Goal: Task Accomplishment & Management: Use online tool/utility

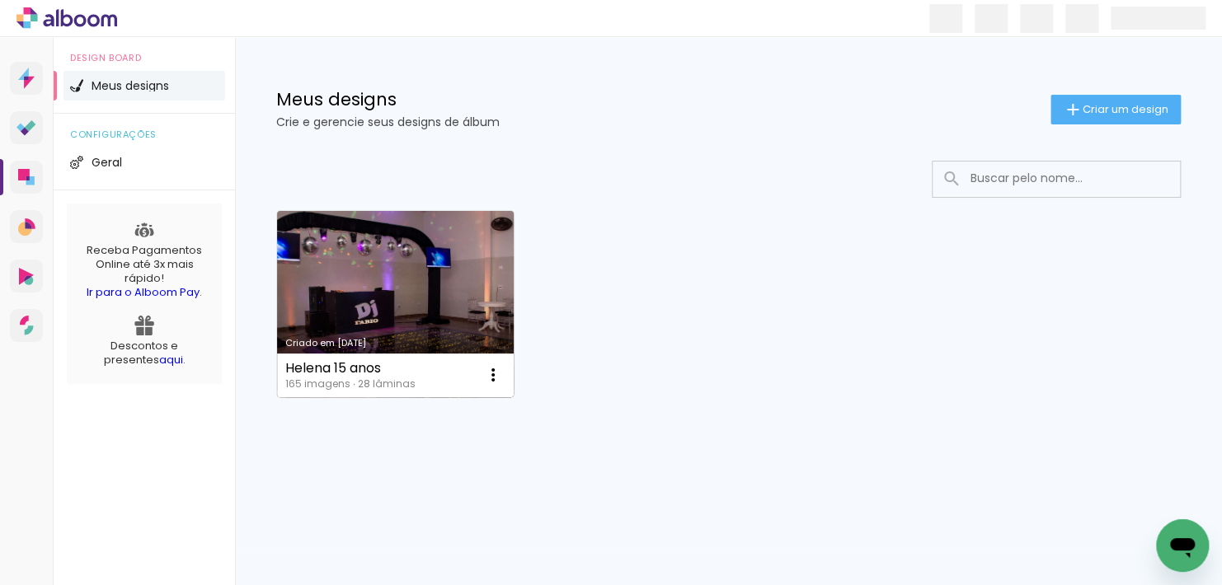
click at [440, 346] on div "Criado em [DATE]" at bounding box center [395, 343] width 220 height 9
